Goal: Task Accomplishment & Management: Manage account settings

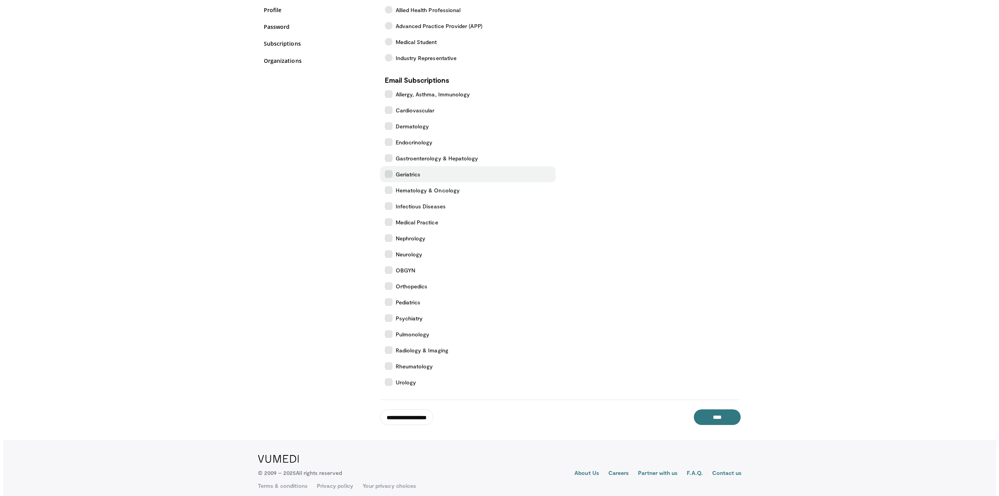
scroll to position [117, 0]
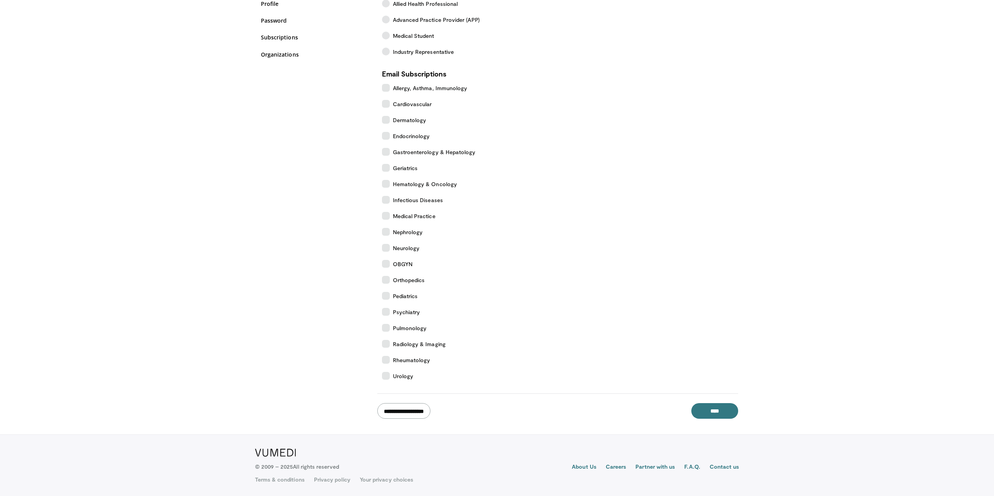
click at [419, 415] on input "**********" at bounding box center [403, 411] width 53 height 16
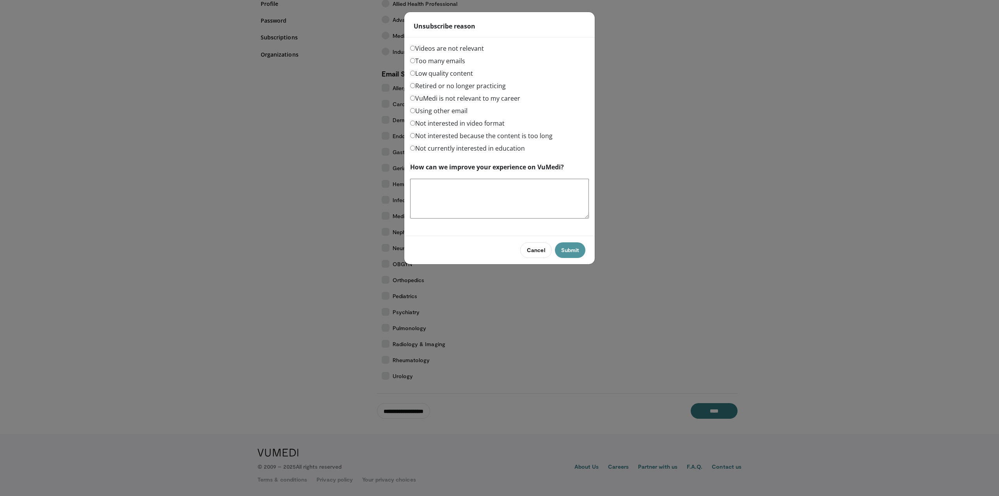
click at [576, 250] on button "Submit" at bounding box center [570, 250] width 30 height 16
